Goal: Check status: Check status

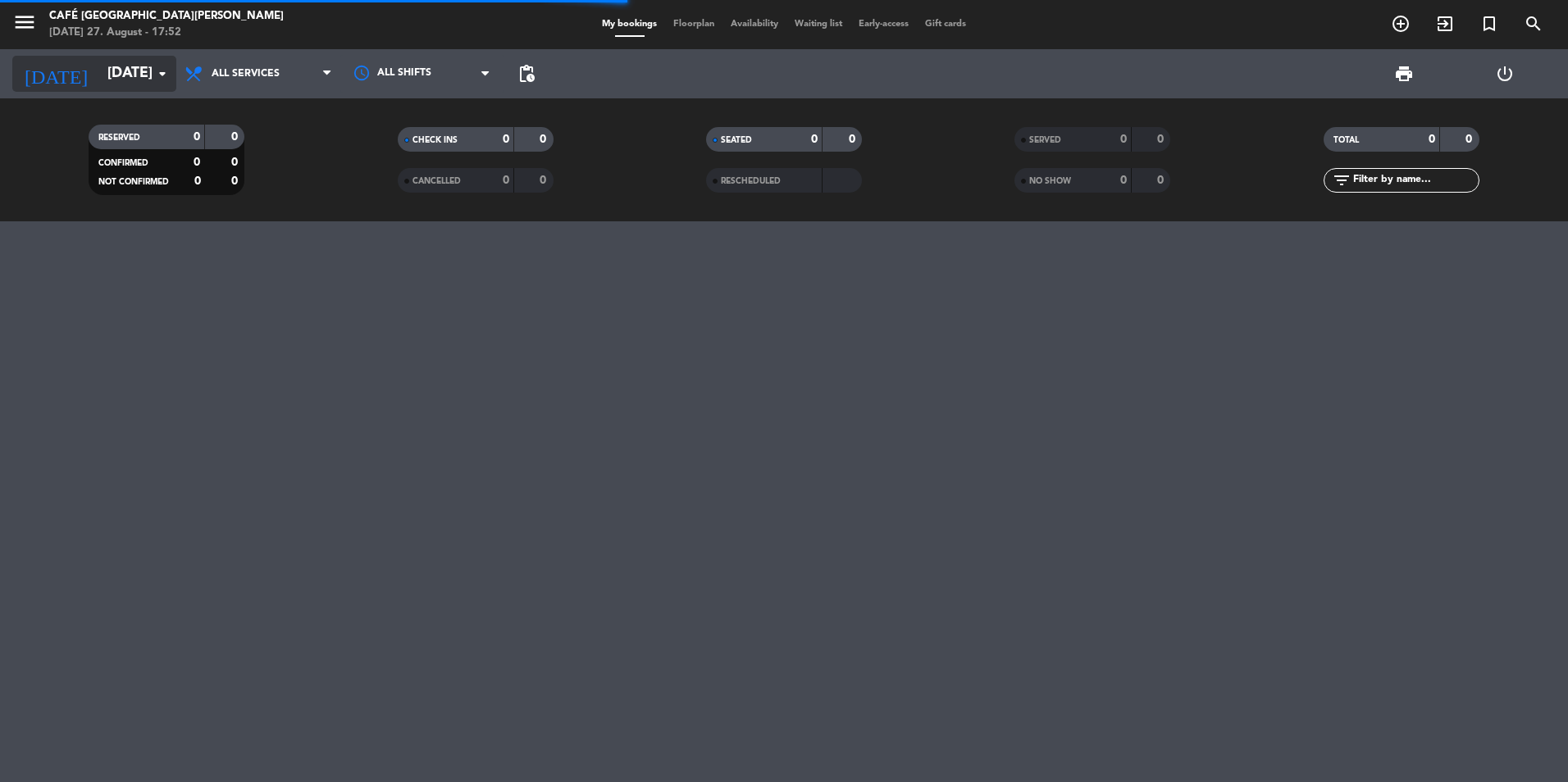
click at [139, 71] on input "[DATE]" at bounding box center [194, 74] width 190 height 33
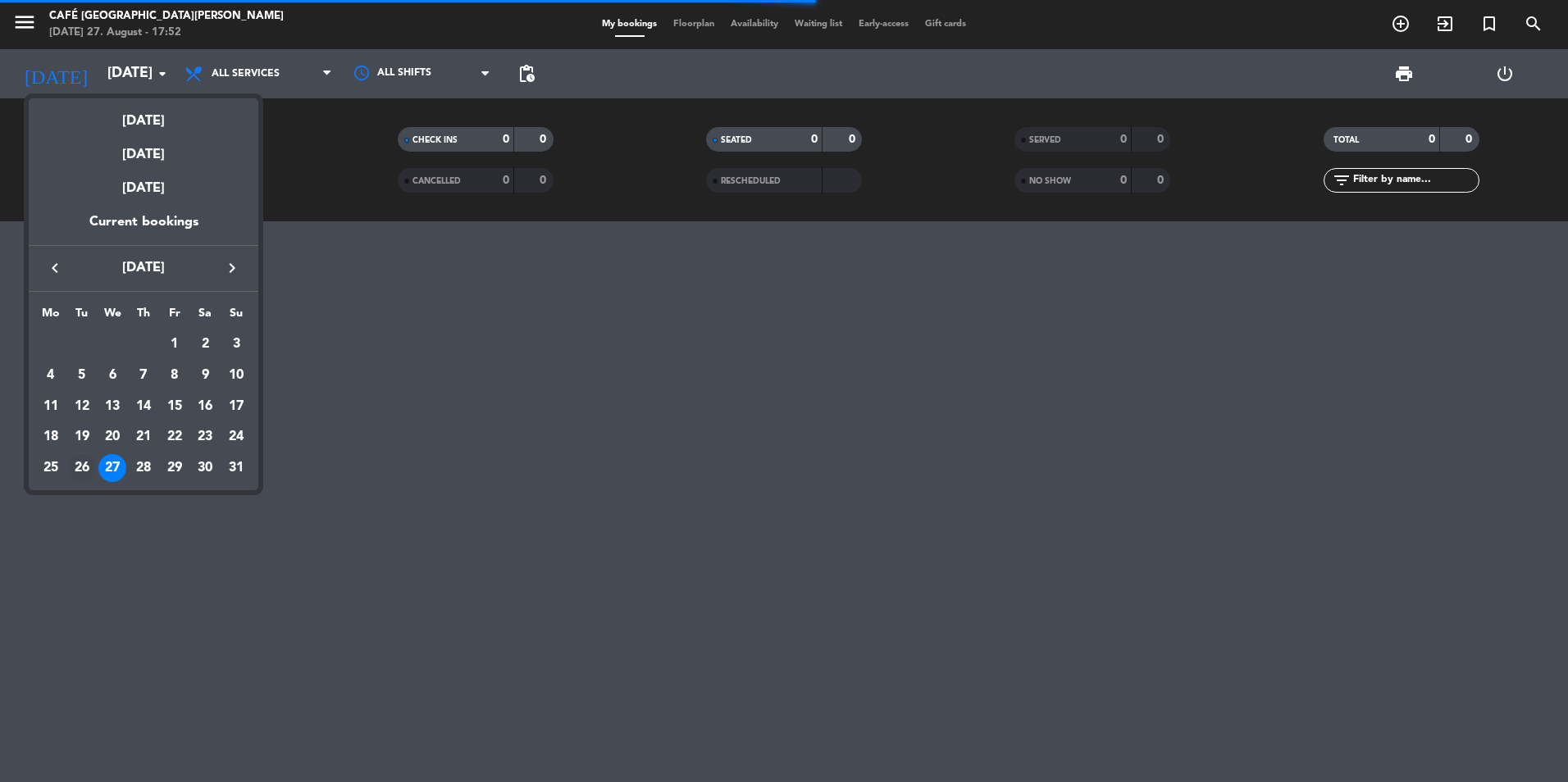
click at [75, 471] on div "26" at bounding box center [82, 468] width 28 height 28
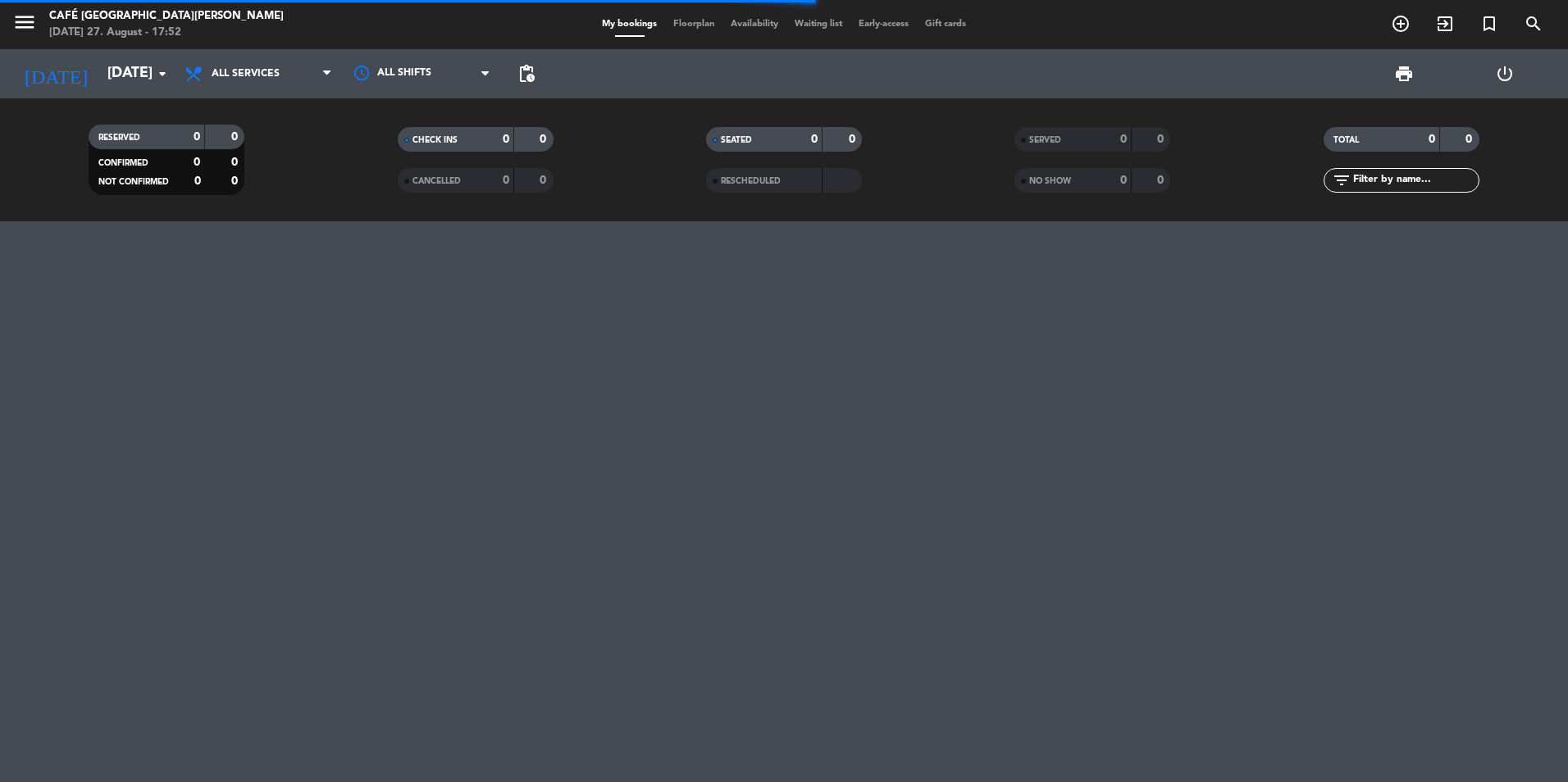
type input "[DATE]"
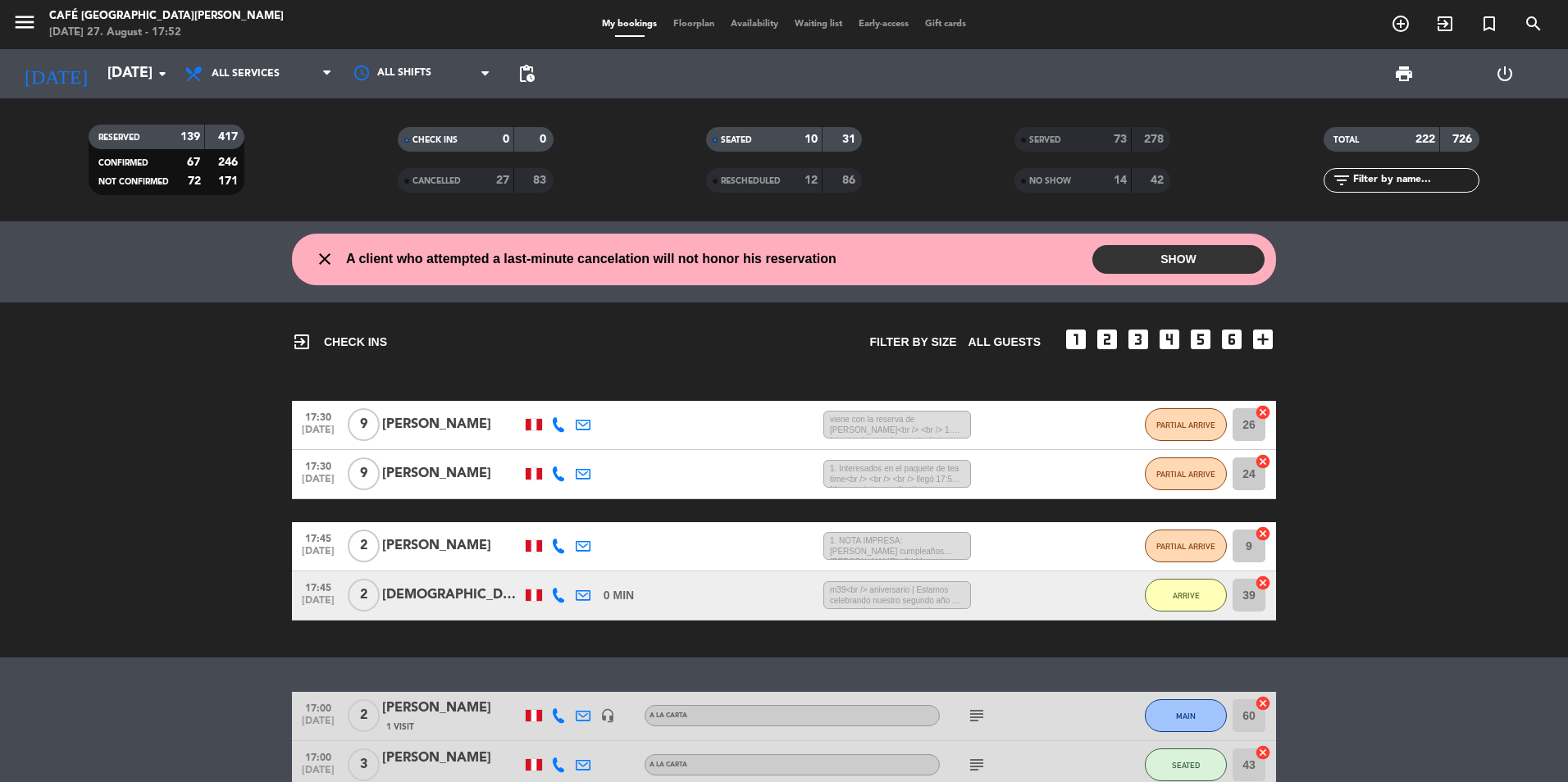
click at [1083, 138] on div "SERVED" at bounding box center [1056, 140] width 76 height 19
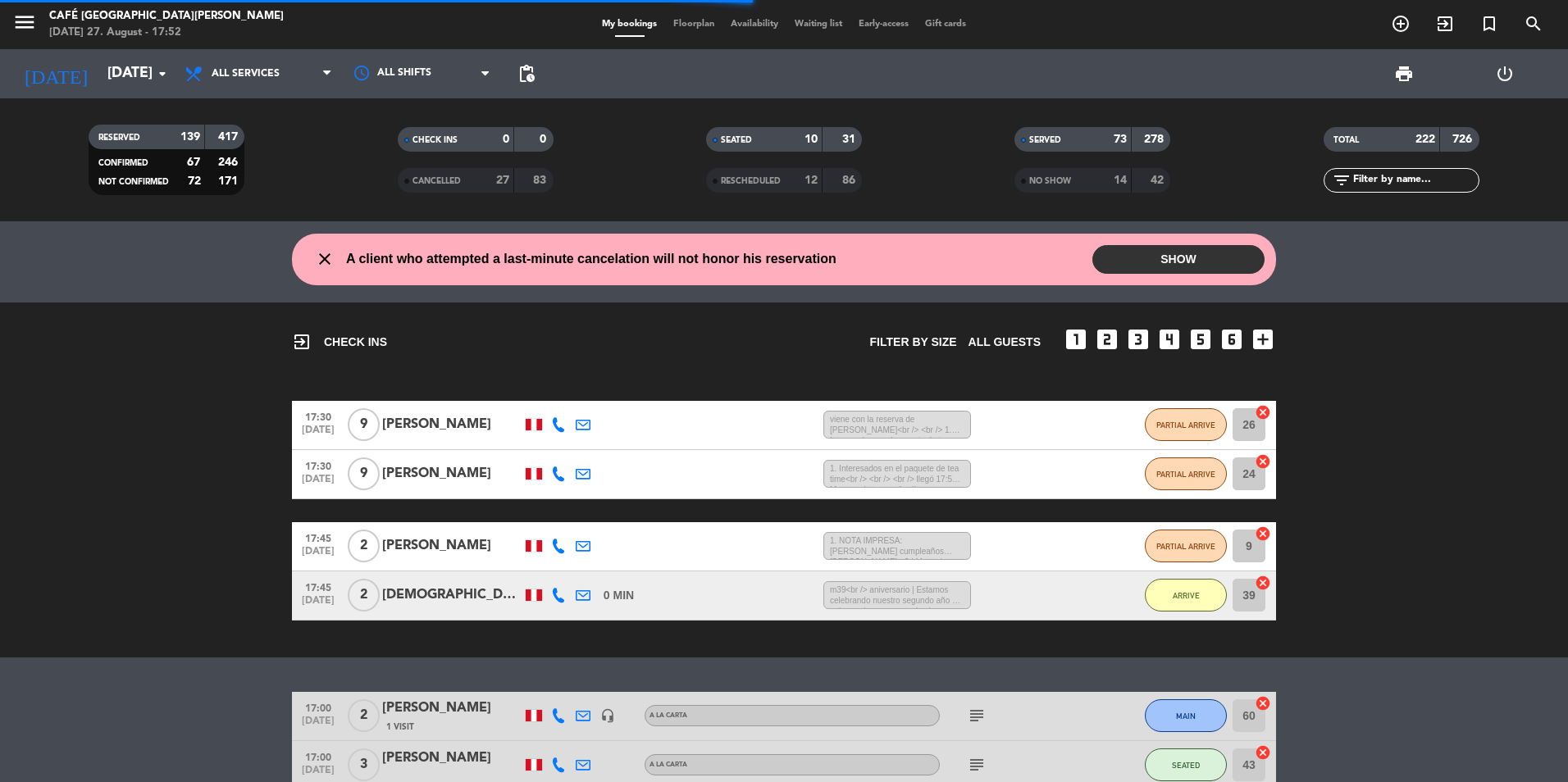
drag, startPoint x: 1405, startPoint y: 189, endPoint x: 1392, endPoint y: 177, distance: 17.7
click at [1404, 187] on input "text" at bounding box center [1415, 180] width 127 height 18
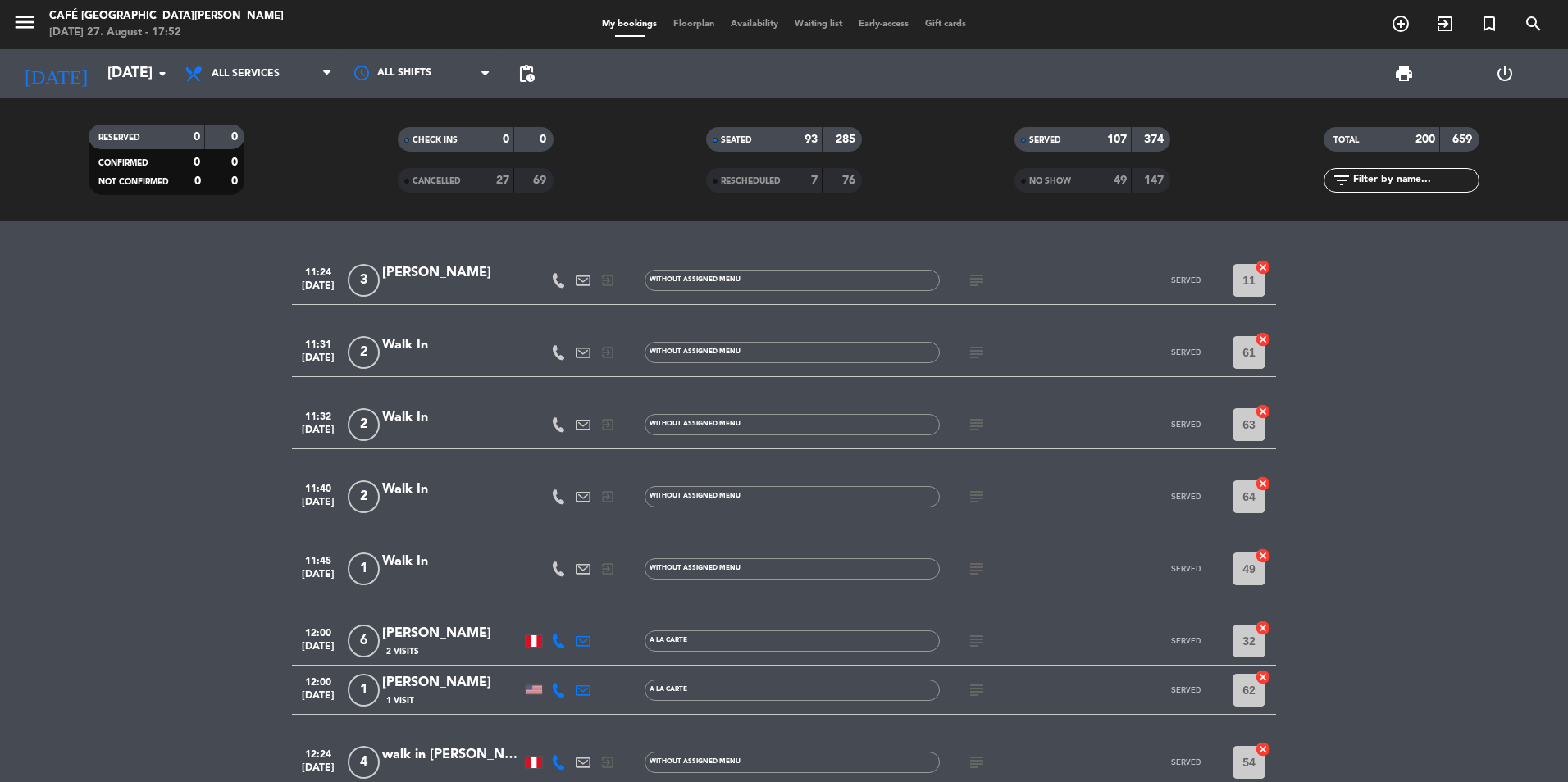
click at [1390, 176] on input "text" at bounding box center [1415, 180] width 127 height 18
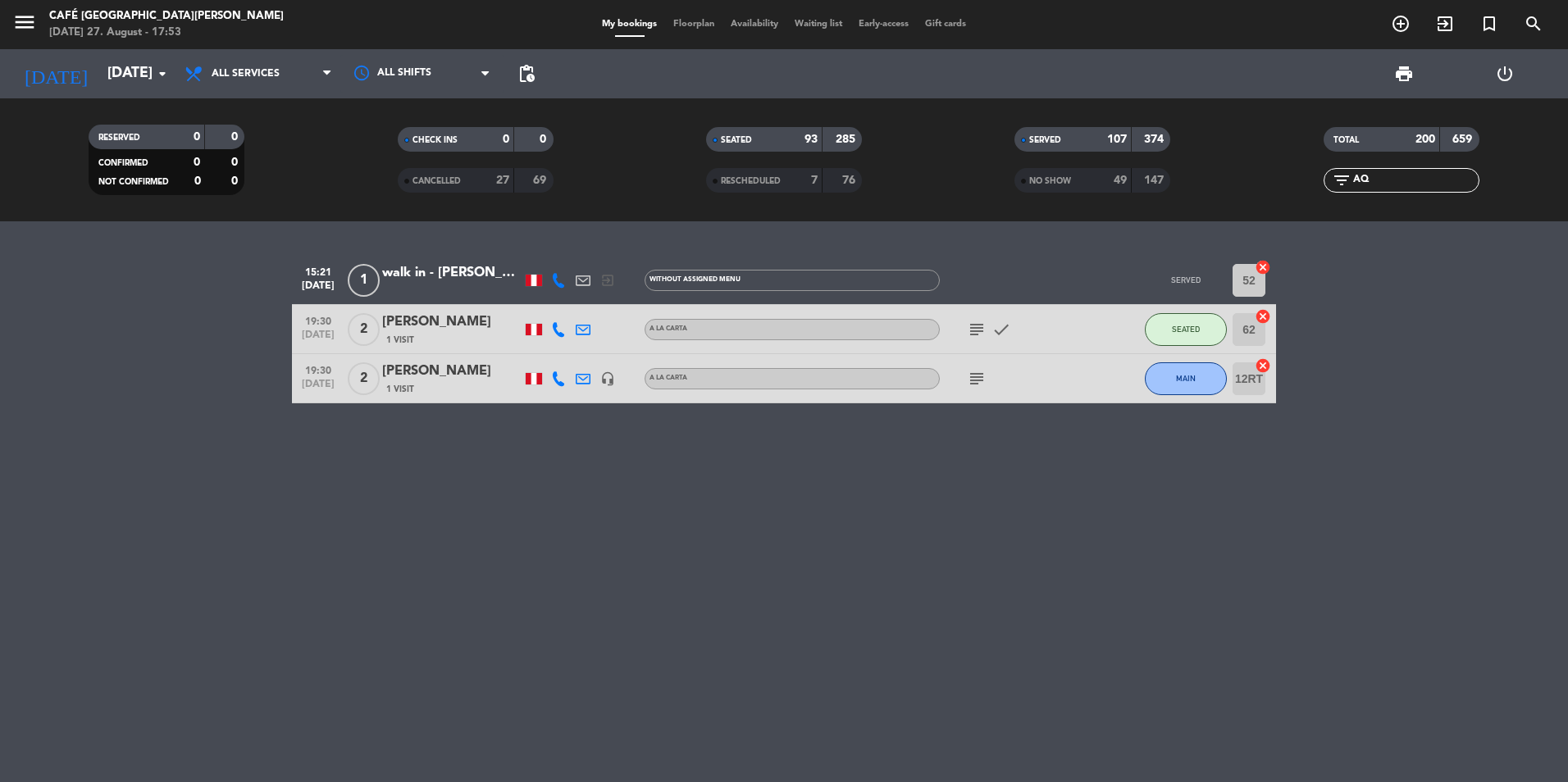
type input "A"
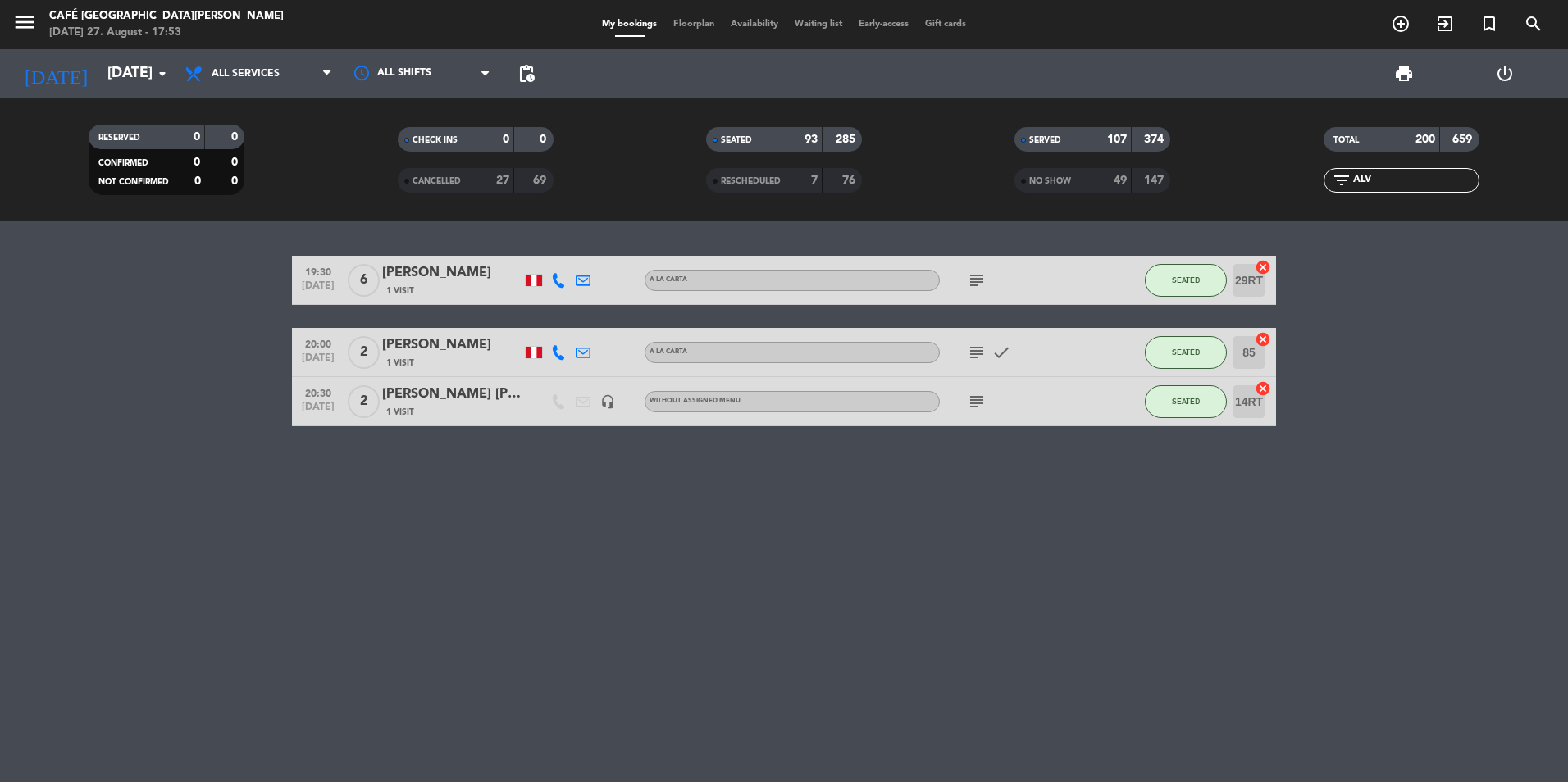
type input "ALV"
click at [427, 388] on div "[PERSON_NAME] [PERSON_NAME]" at bounding box center [452, 394] width 139 height 22
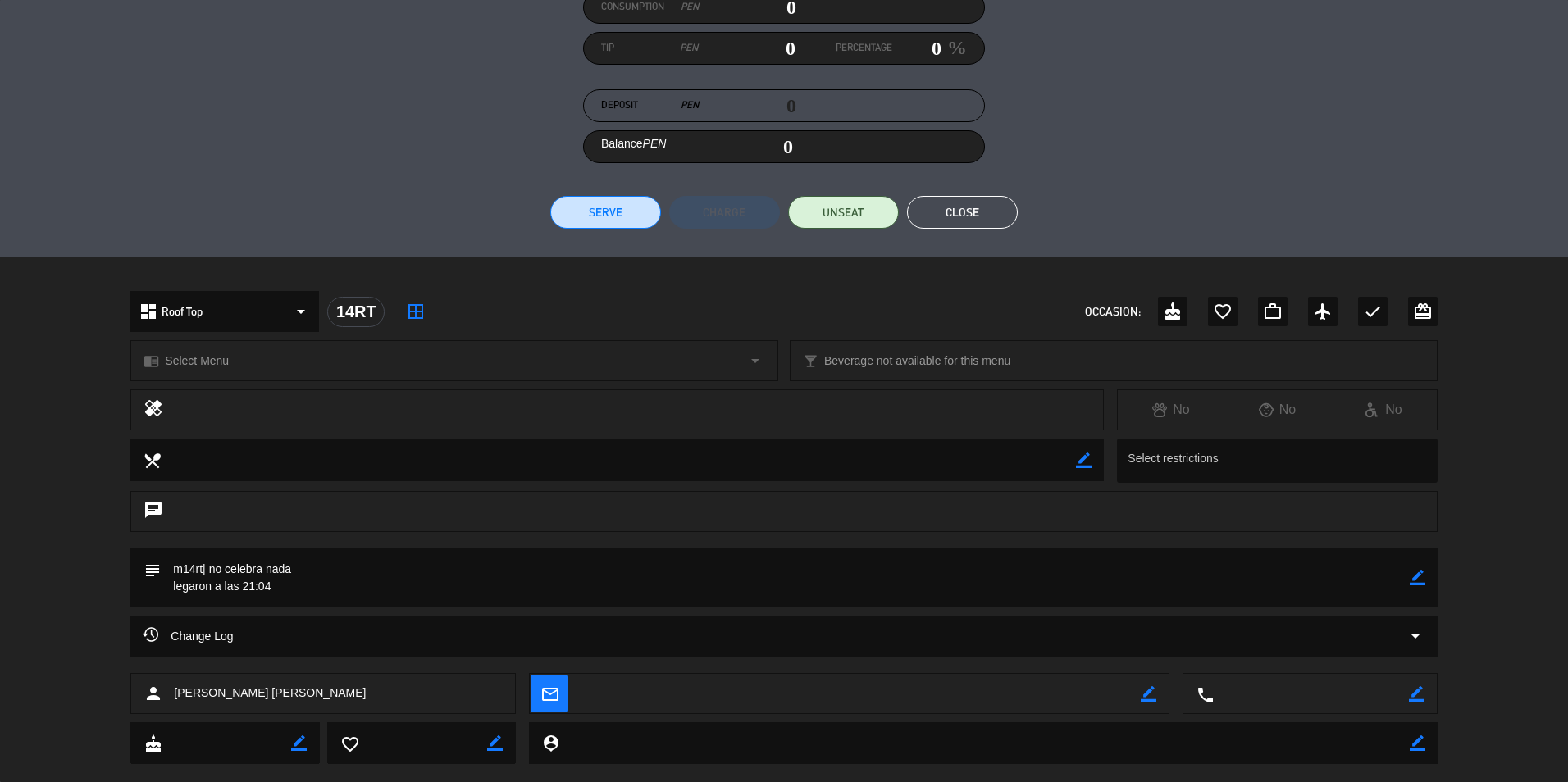
scroll to position [257, 0]
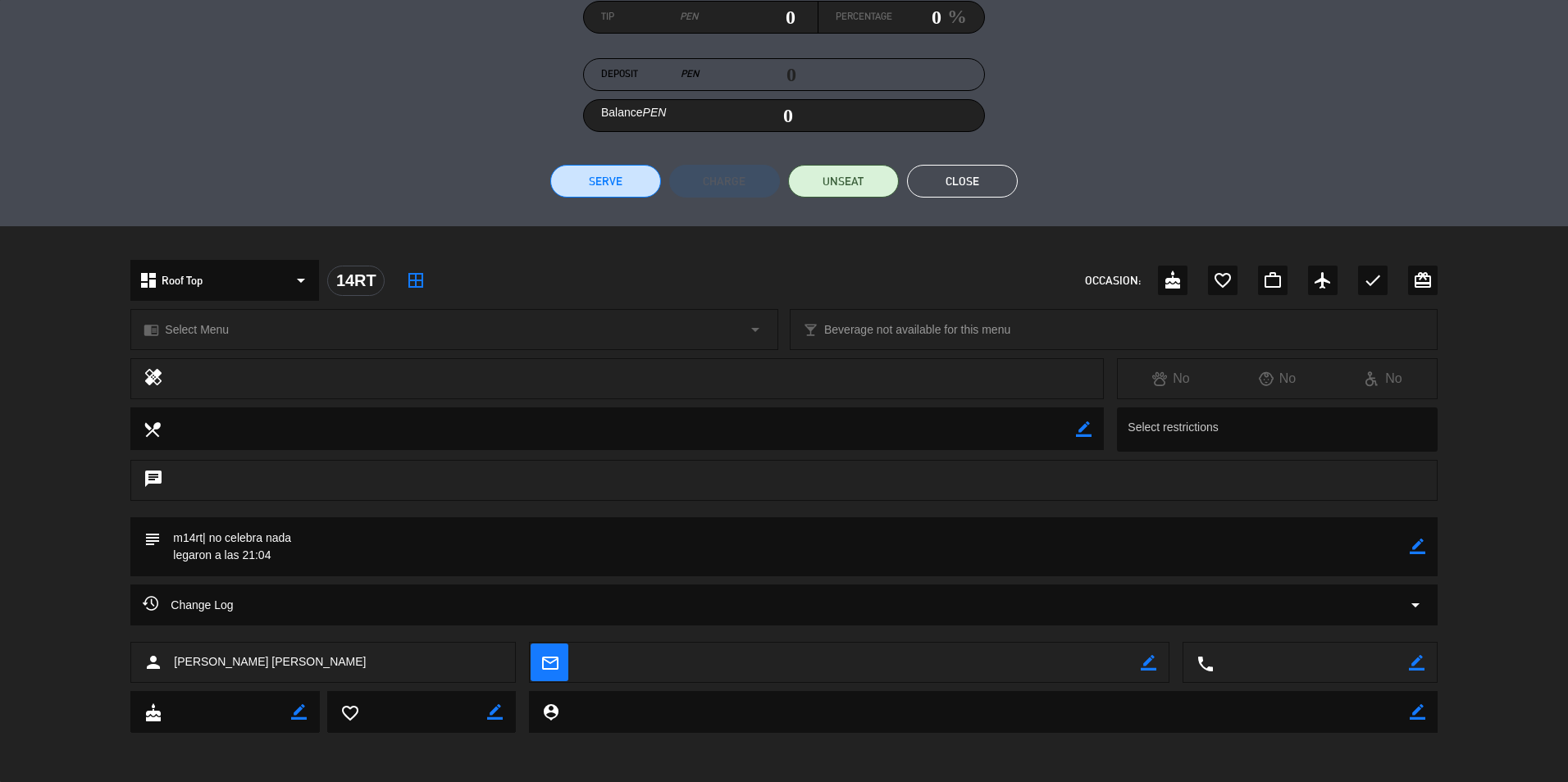
click at [1412, 608] on icon "arrow_drop_down" at bounding box center [1415, 605] width 20 height 20
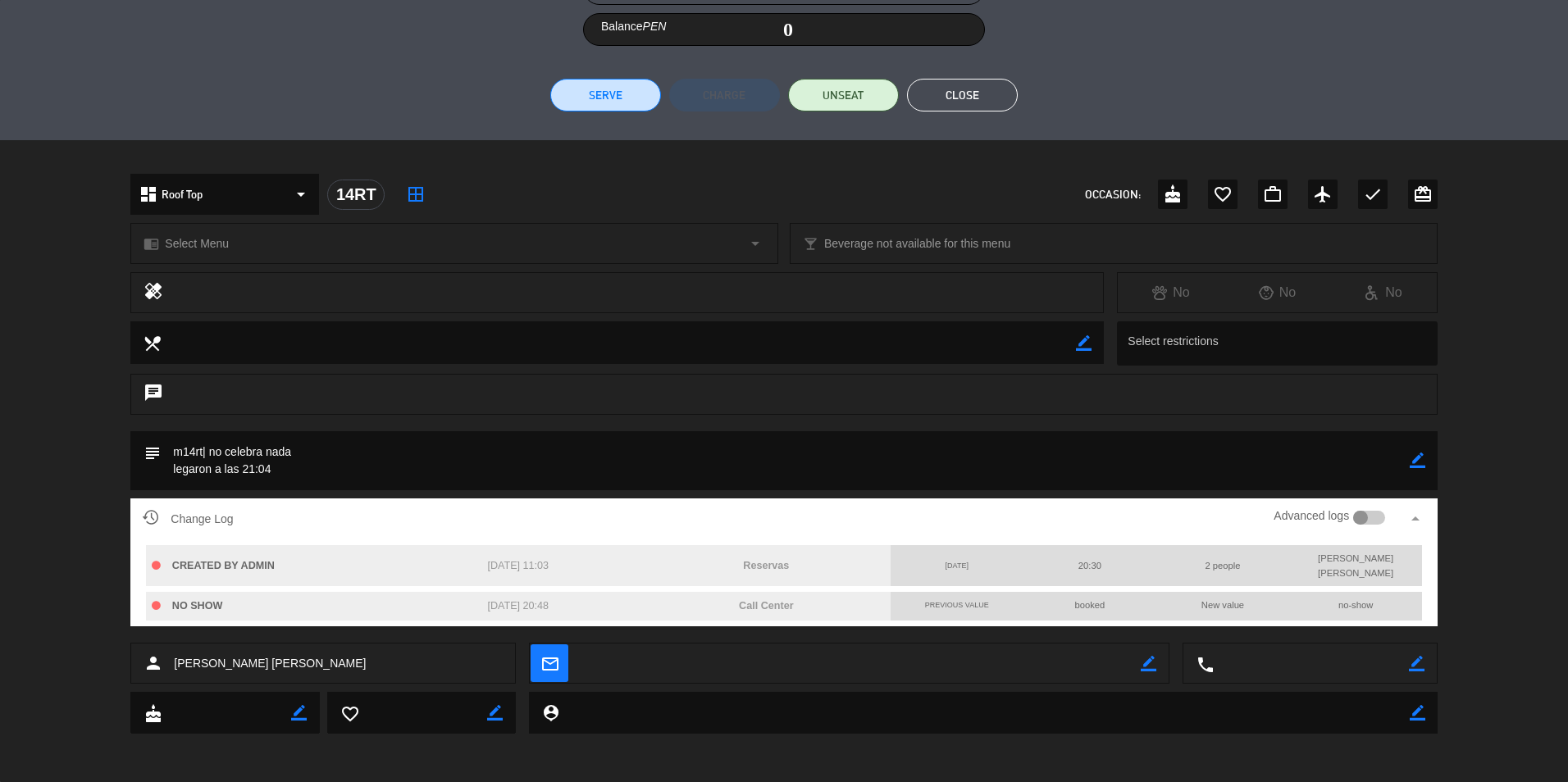
scroll to position [344, 0]
